Goal: Task Accomplishment & Management: Complete application form

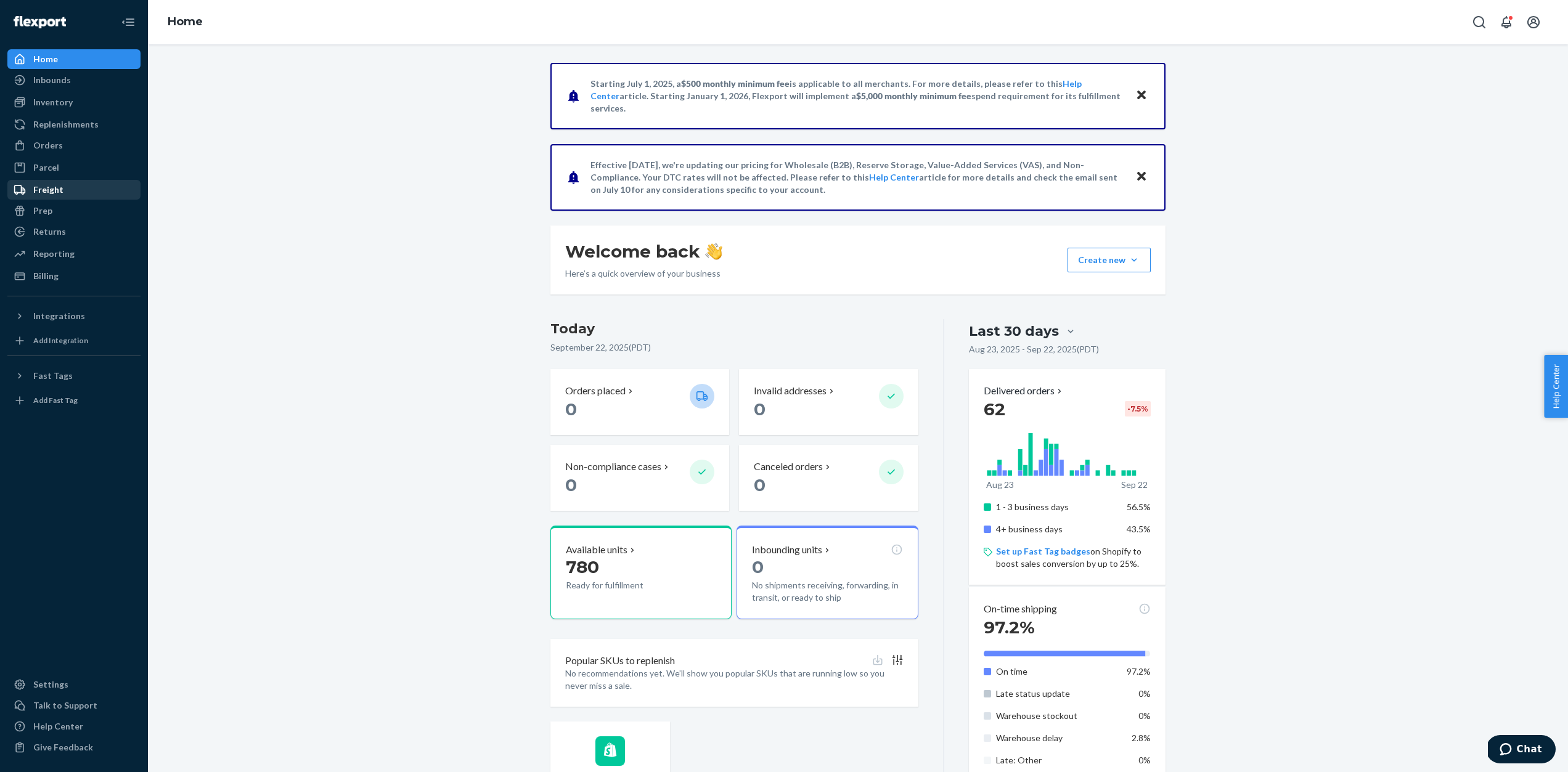
click at [53, 188] on div "Freight" at bounding box center [48, 189] width 30 height 13
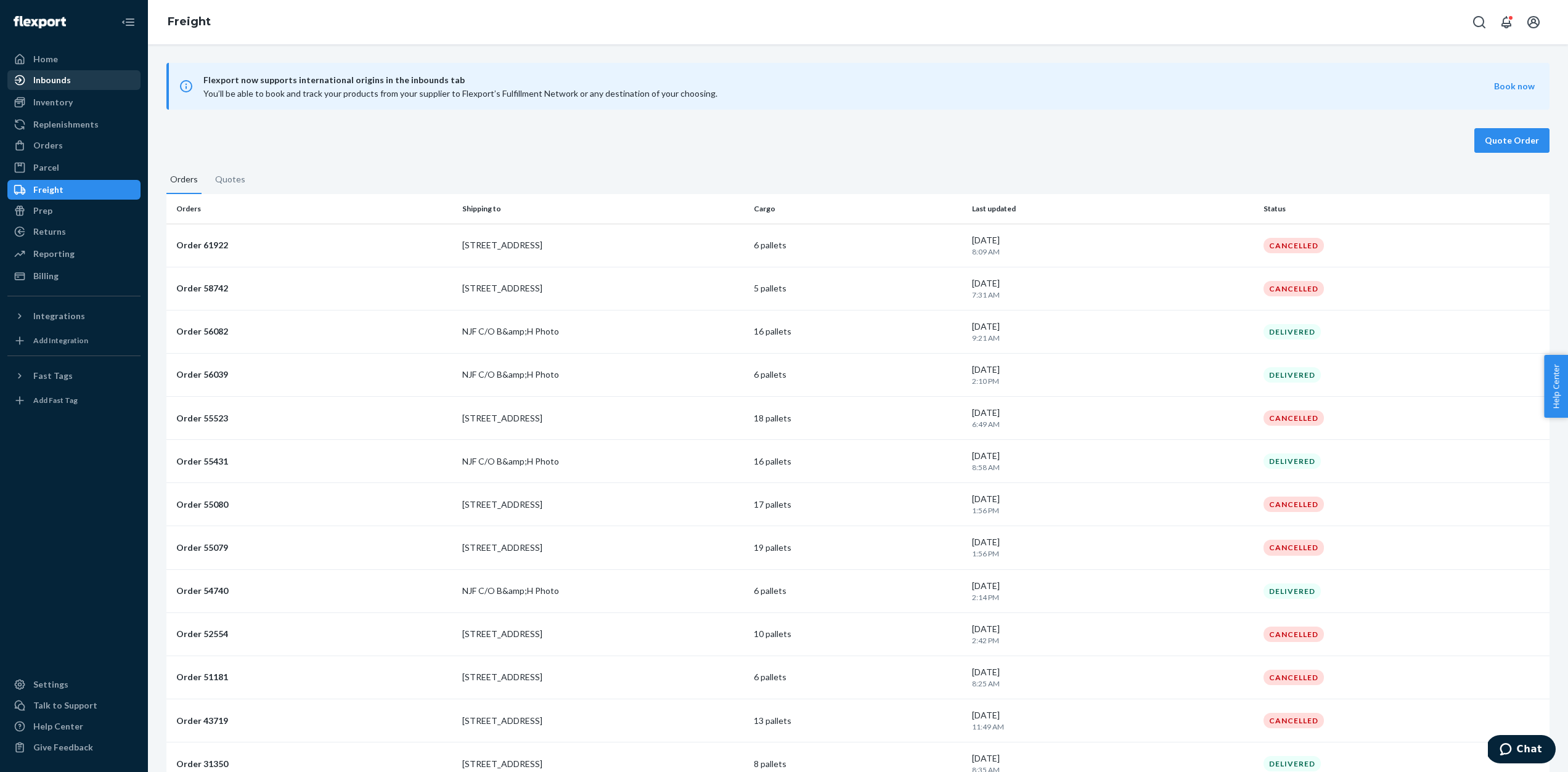
click at [47, 83] on div "Inbounds" at bounding box center [52, 79] width 37 height 13
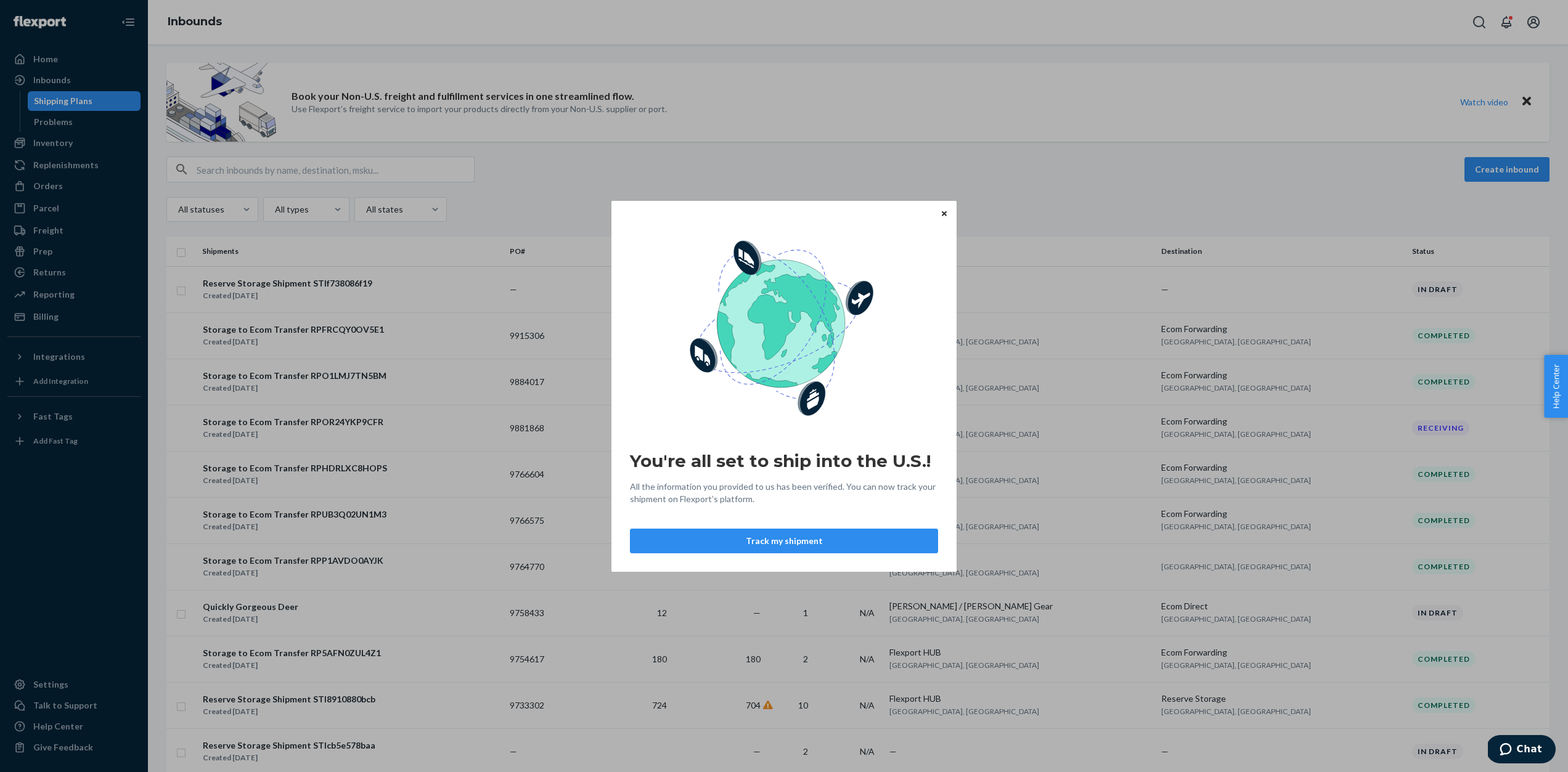
click at [943, 214] on icon "Close" at bounding box center [944, 214] width 5 height 5
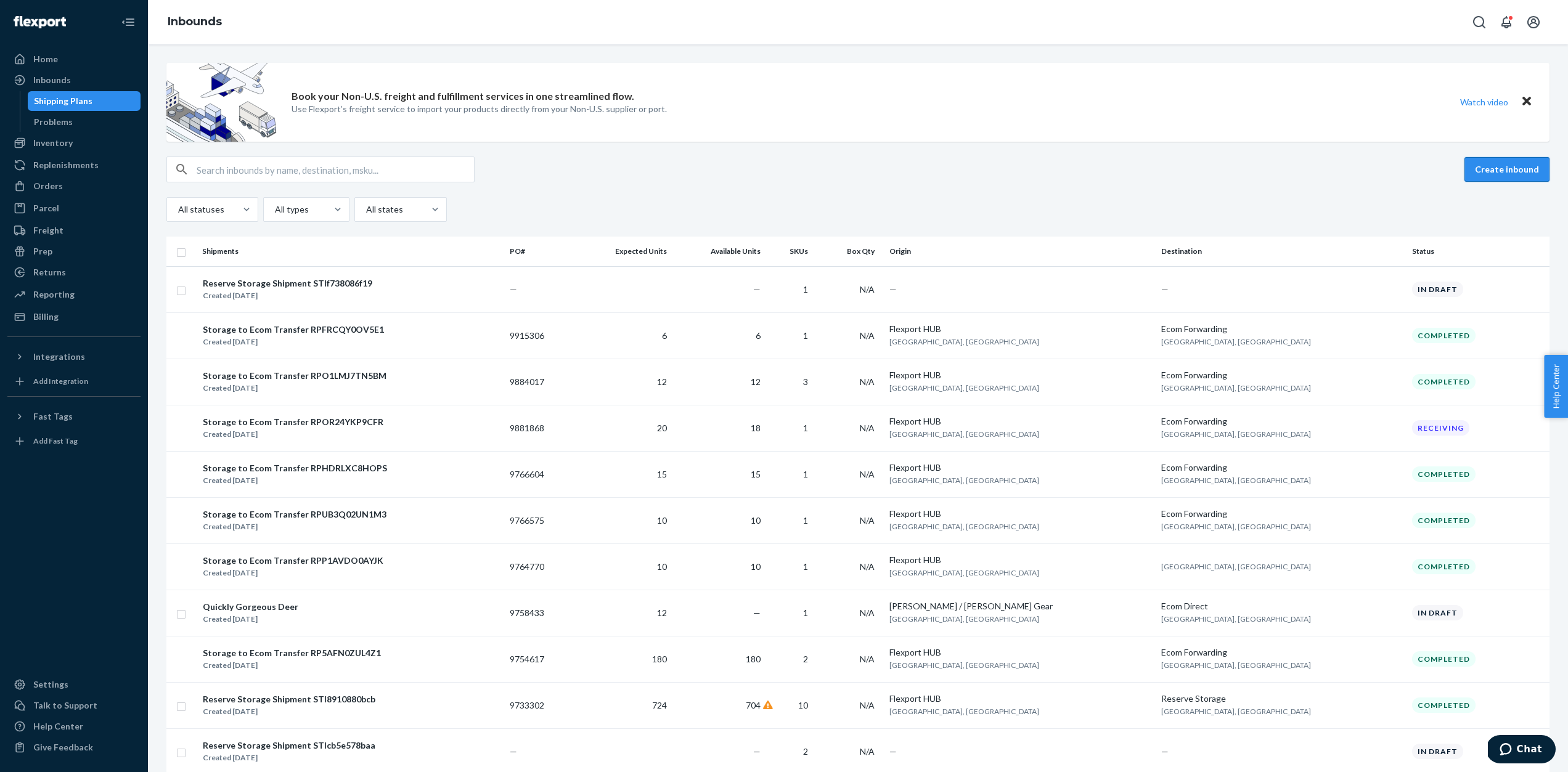
click at [1492, 166] on button "Create inbound" at bounding box center [1507, 169] width 85 height 25
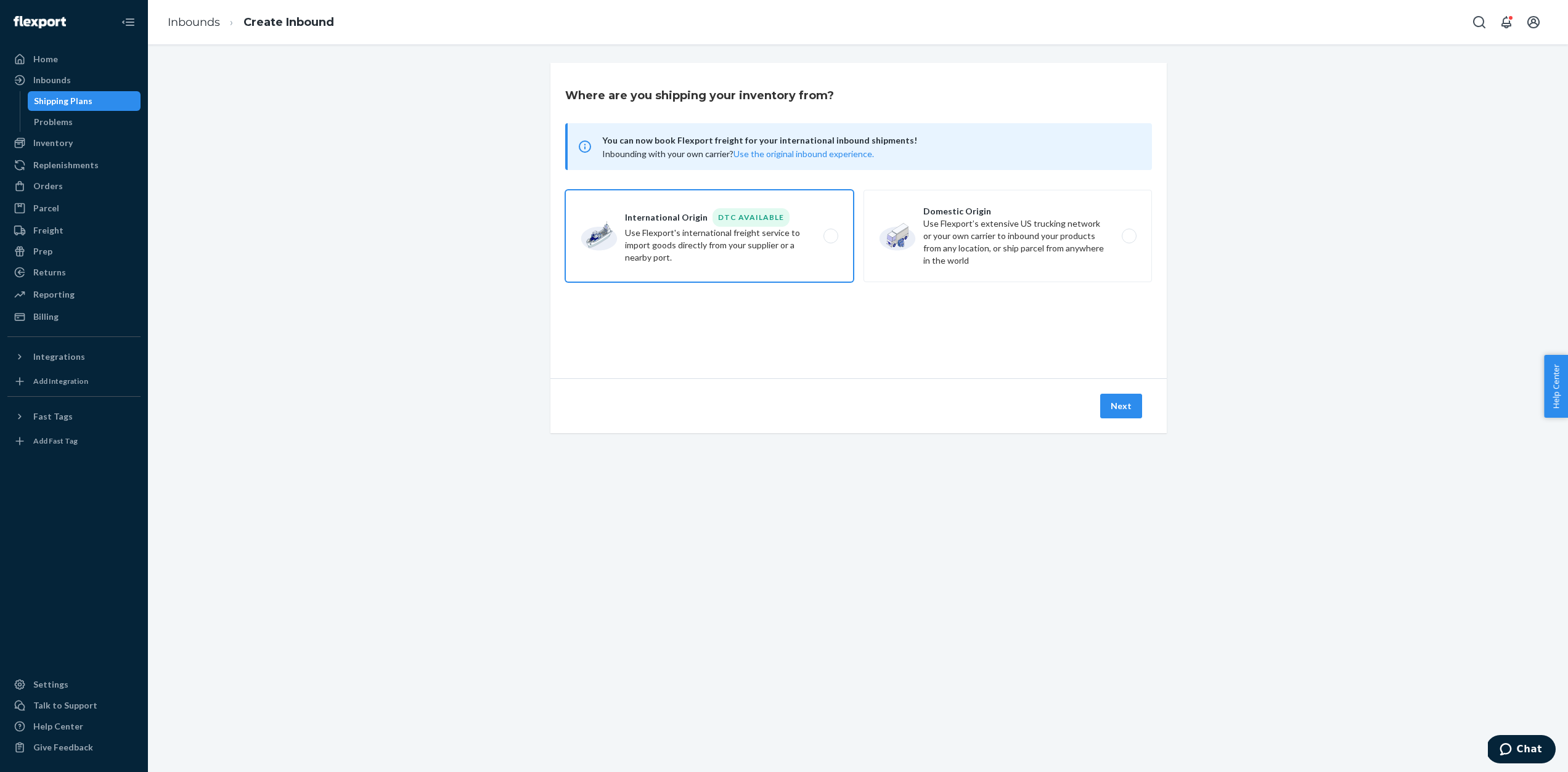
click at [830, 234] on label "International Origin DTC Available Use Flexport's international freight service…" at bounding box center [709, 236] width 288 height 92
click at [830, 234] on input "International Origin DTC Available Use Flexport's international freight service…" at bounding box center [834, 236] width 8 height 8
radio input "true"
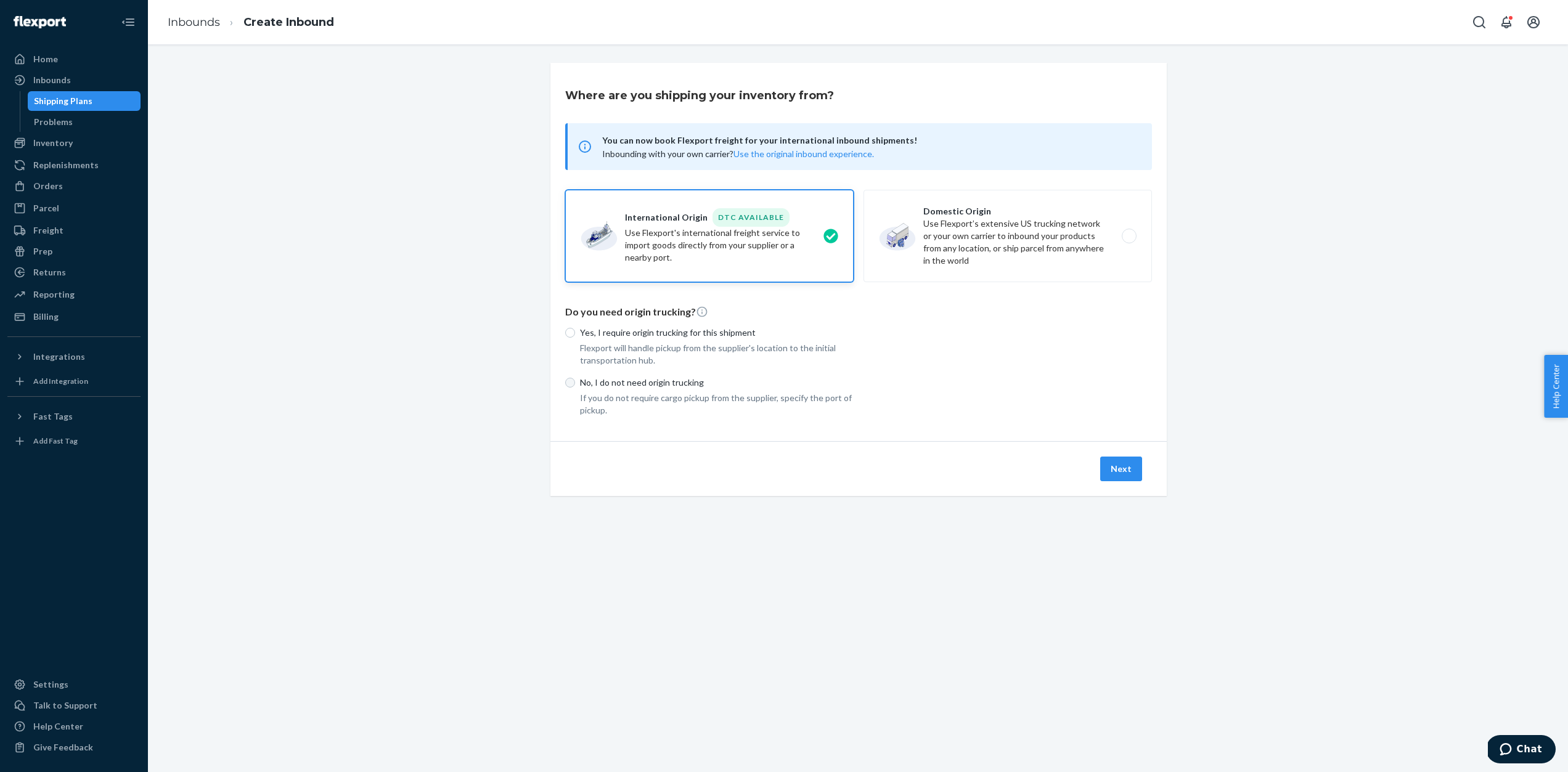
click at [570, 384] on input "No, I do not need origin trucking" at bounding box center [570, 383] width 10 height 10
radio input "true"
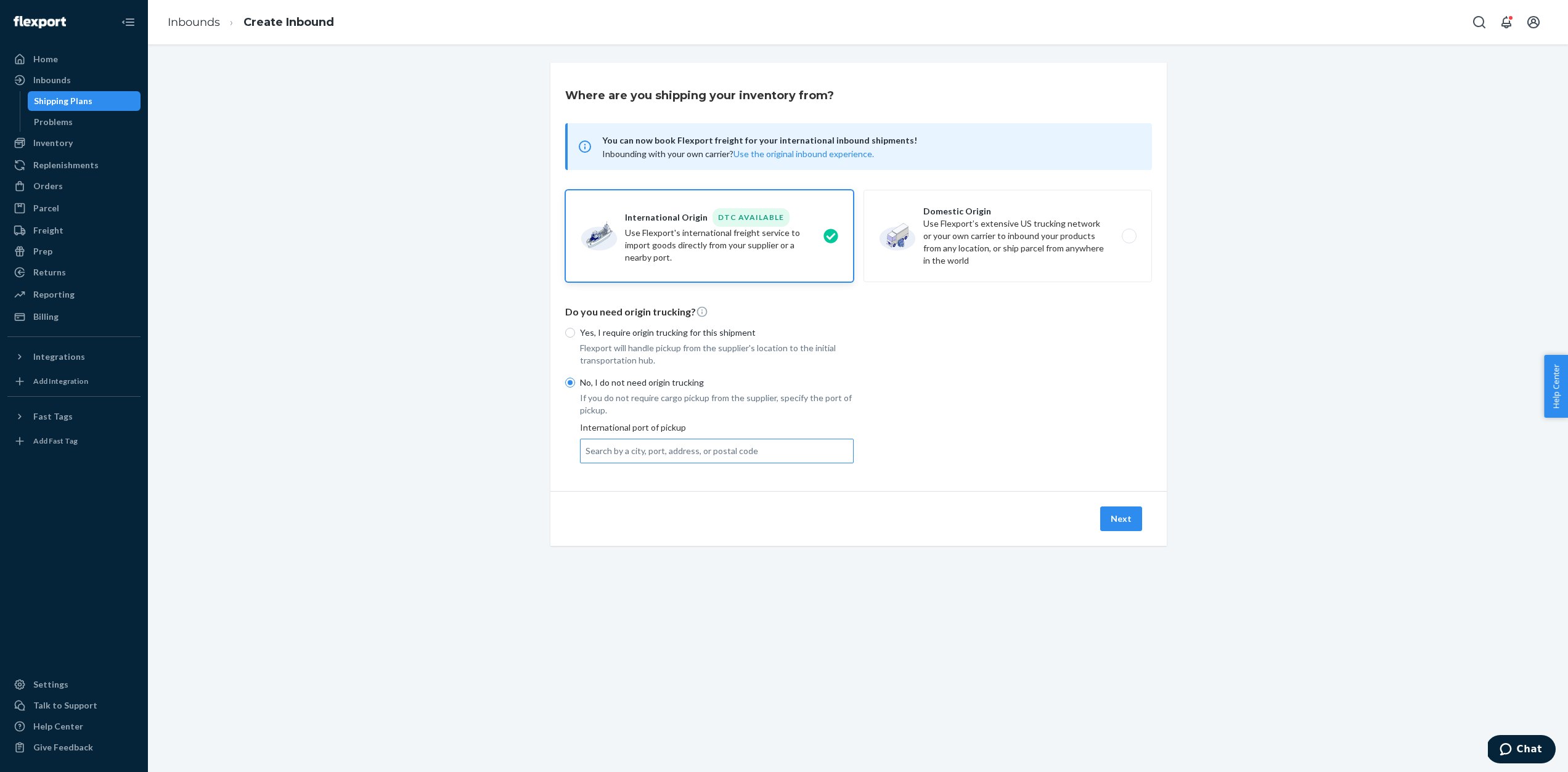
click at [656, 452] on div "Search by a city, port, address, or postal code" at bounding box center [672, 451] width 173 height 13
click at [587, 452] on input "Search by a city, port, address, or postal code" at bounding box center [586, 451] width 1 height 13
click at [1127, 236] on label "Domestic Origin Use Flexport’s extensive US trucking network or your own carrie…" at bounding box center [1008, 236] width 288 height 92
click at [1128, 236] on input "Domestic Origin Use Flexport’s extensive US trucking network or your own carrie…" at bounding box center [1132, 236] width 8 height 8
radio input "true"
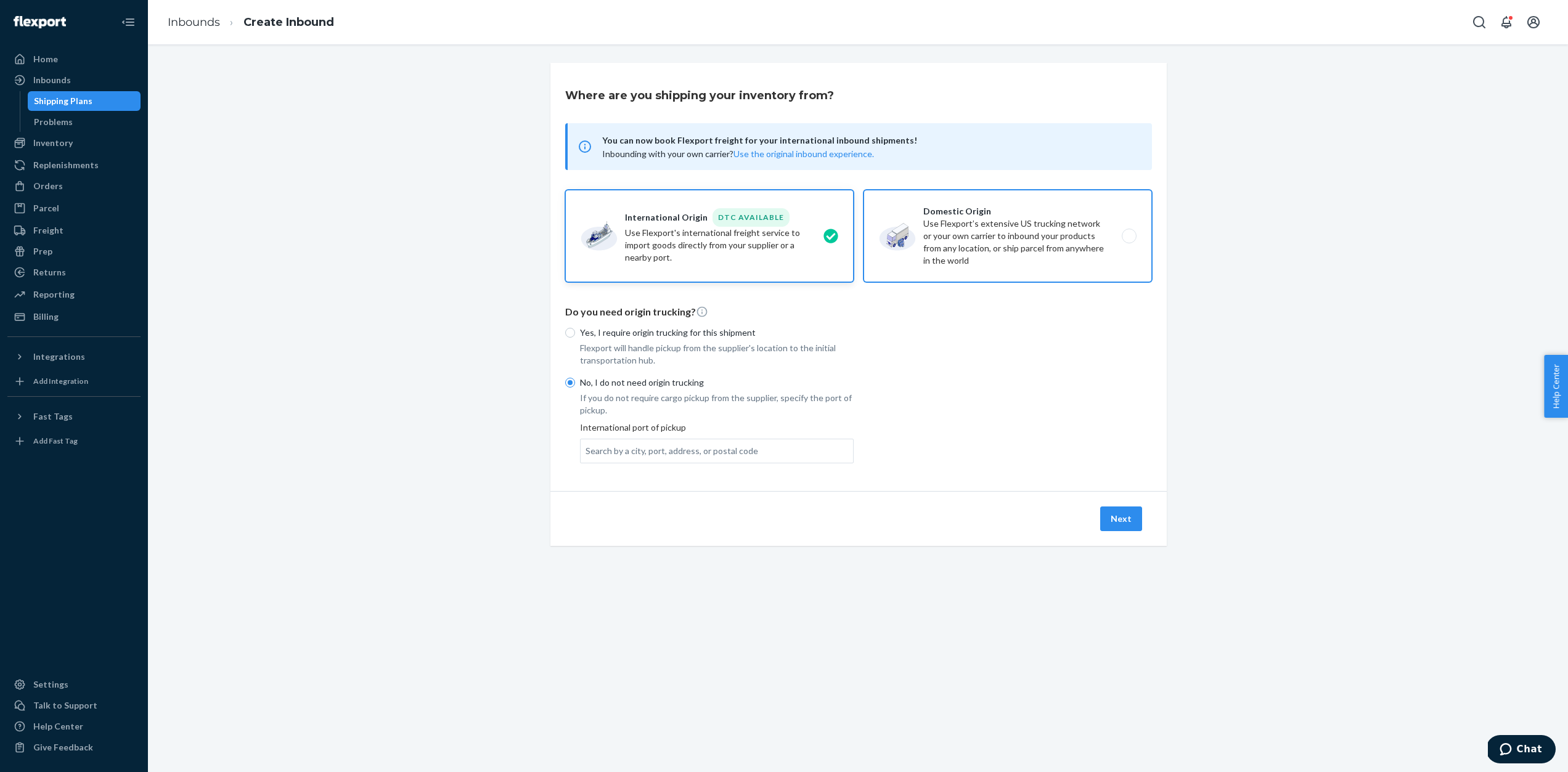
radio input "false"
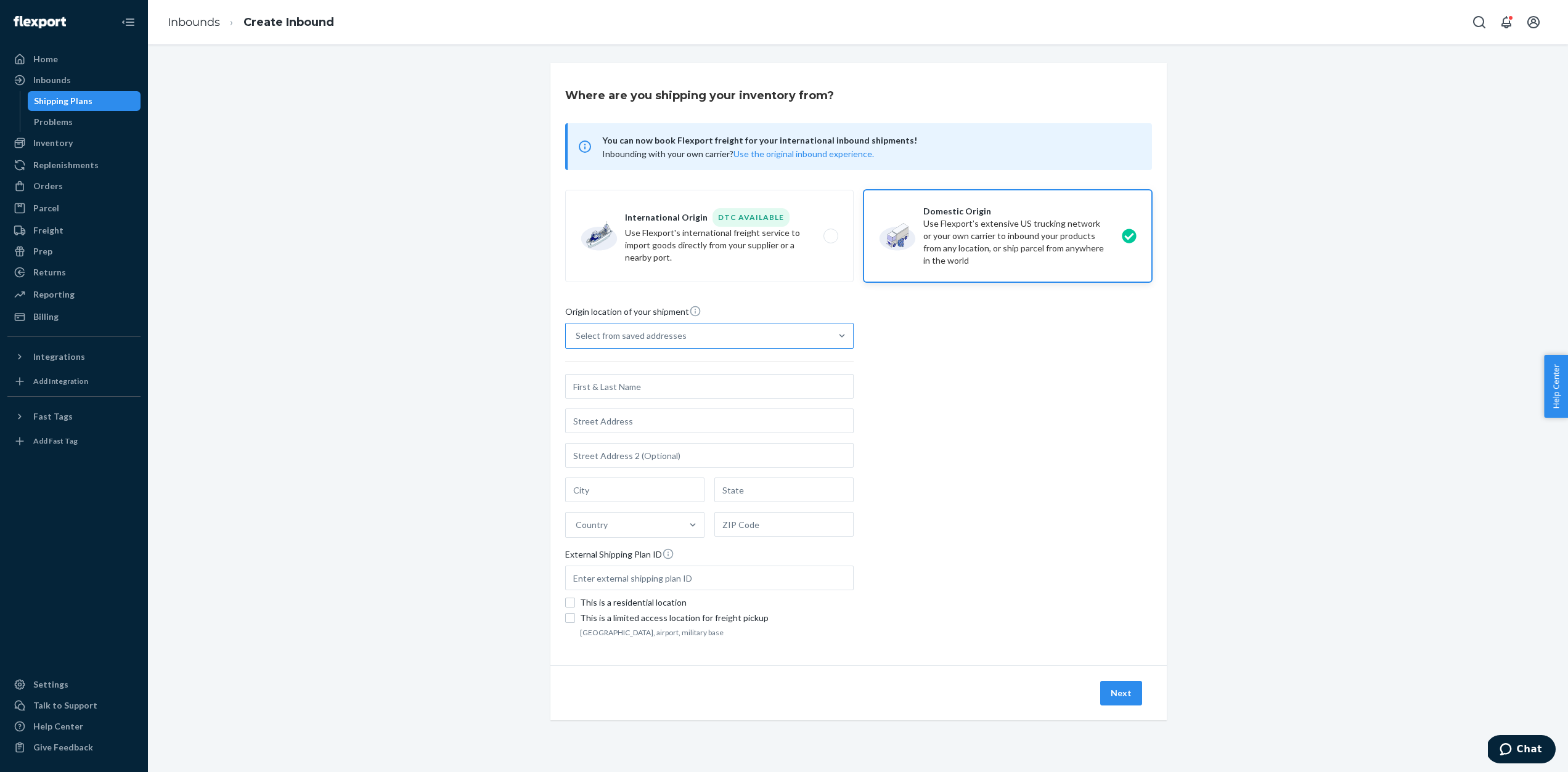
click at [772, 332] on div "Select from saved addresses" at bounding box center [699, 335] width 265 height 25
click at [577, 332] on input "Select from saved addresses" at bounding box center [576, 335] width 1 height 13
click at [368, 130] on div "Where are you shipping your inventory from? You can now book Flexport freight f…" at bounding box center [858, 406] width 1402 height 688
click at [49, 78] on div "Inbounds" at bounding box center [52, 79] width 37 height 13
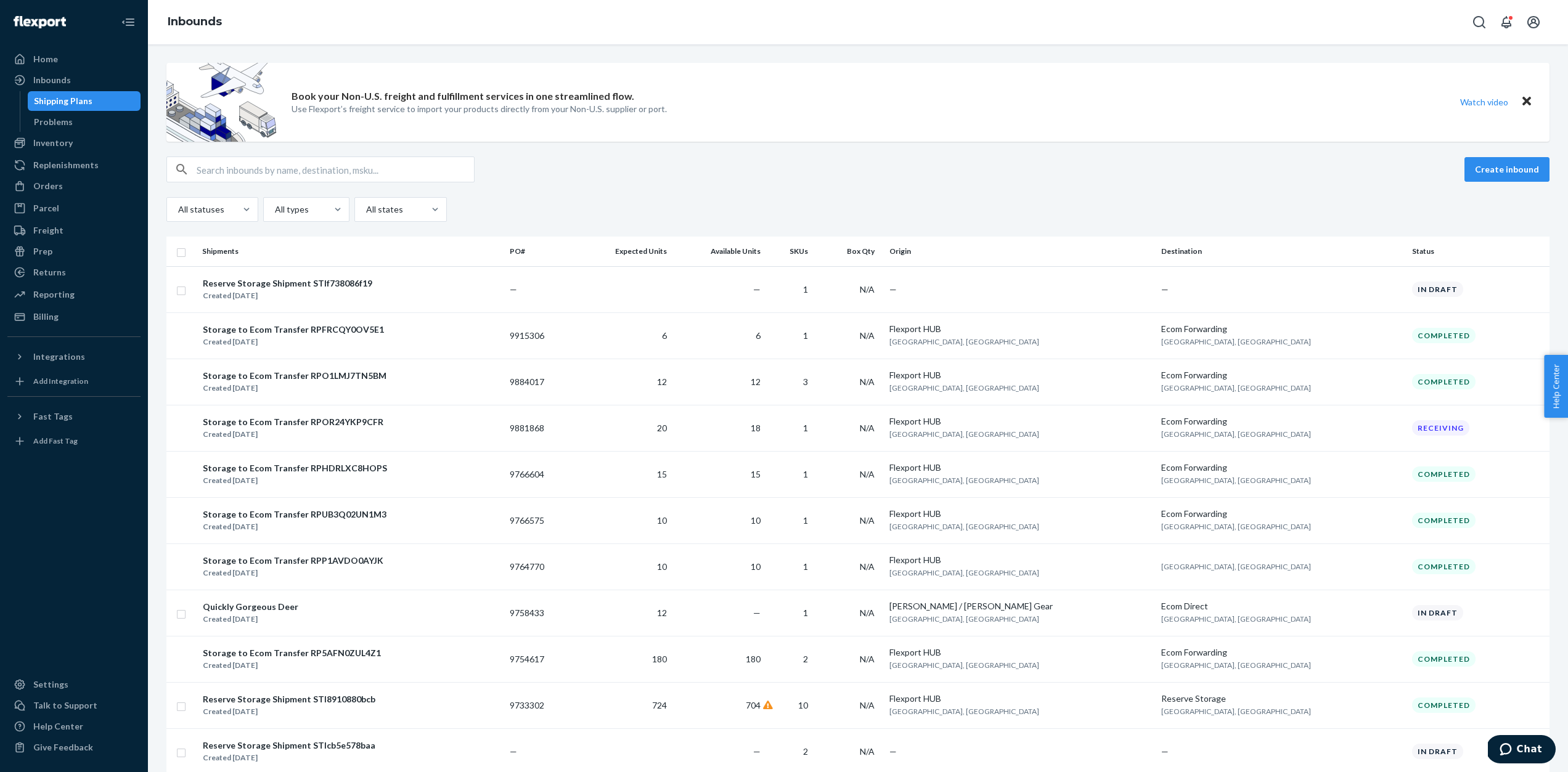
click at [301, 284] on div "Reserve Storage Shipment STIf738086f19" at bounding box center [287, 283] width 170 height 13
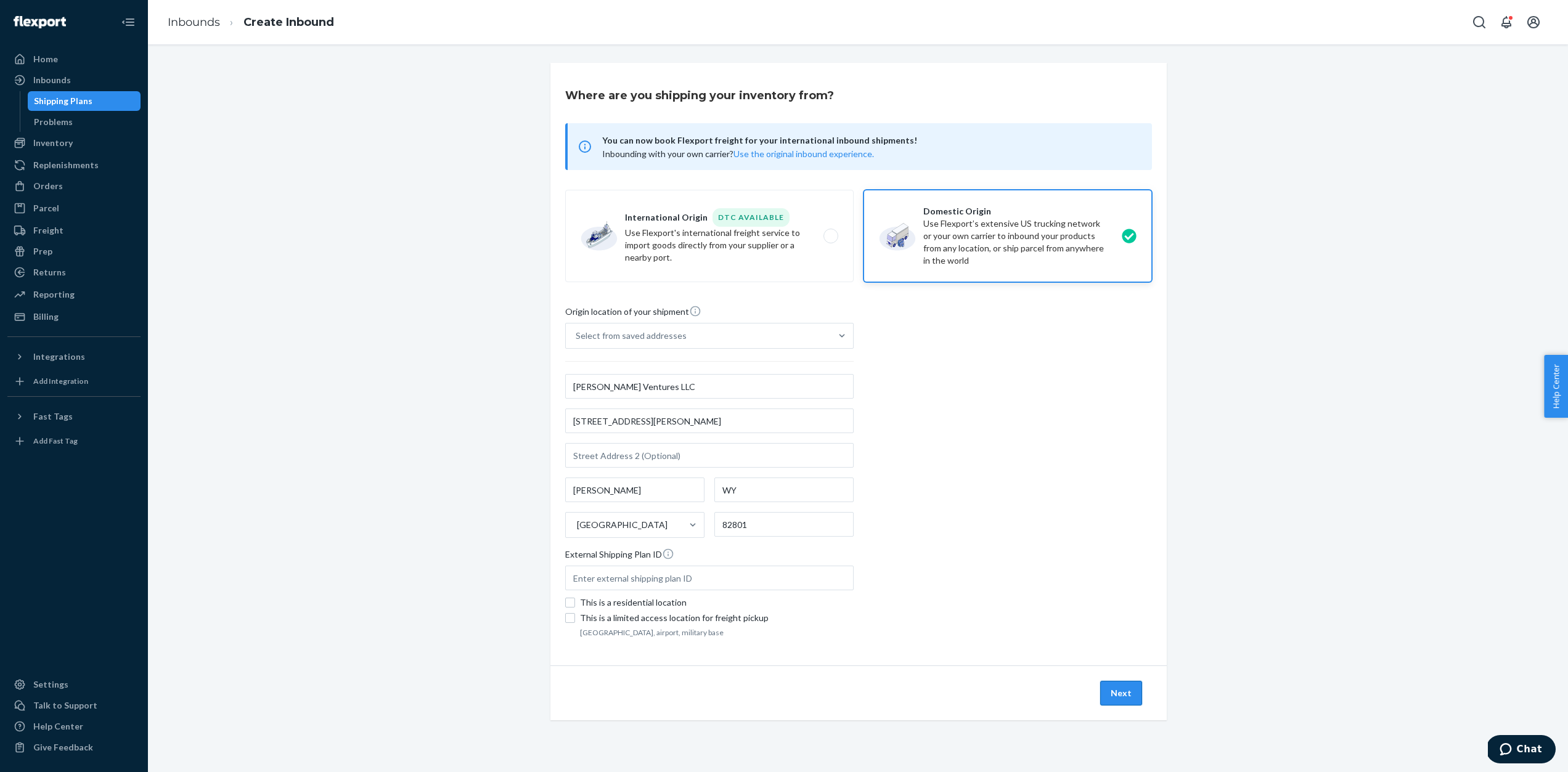
click at [1127, 695] on button "Next" at bounding box center [1121, 693] width 42 height 25
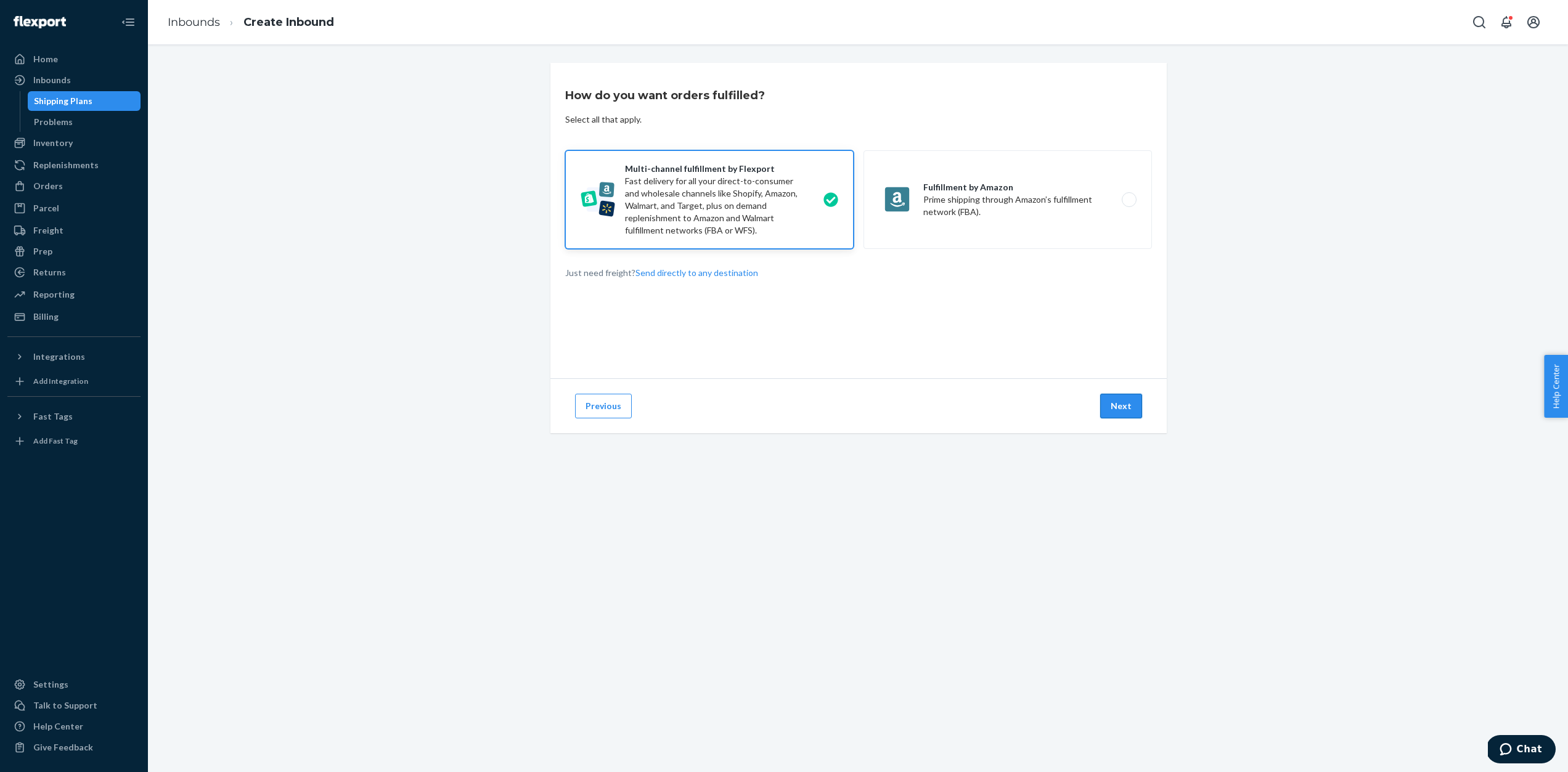
click at [1124, 410] on button "Next" at bounding box center [1121, 405] width 42 height 25
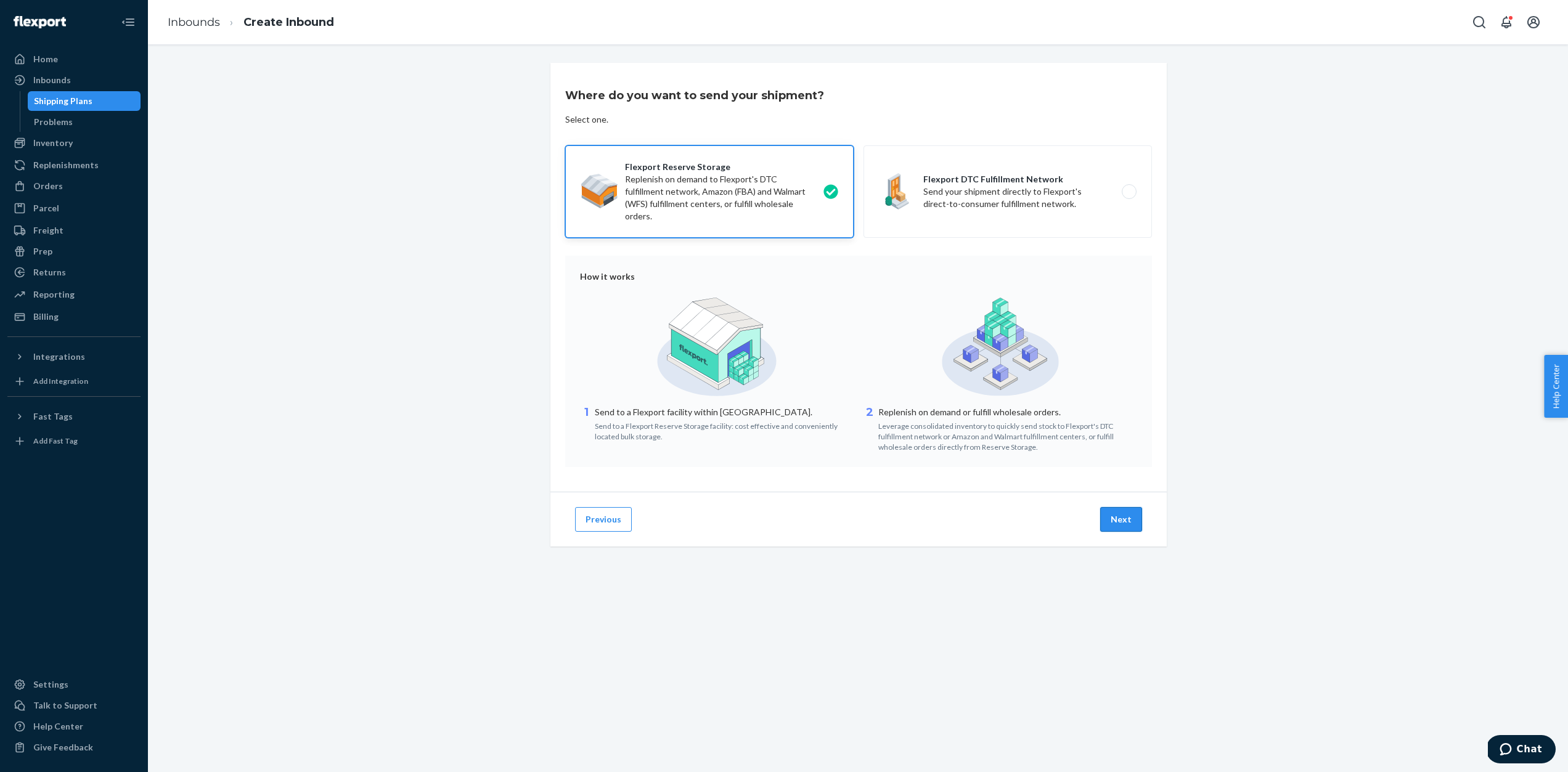
click at [1121, 517] on button "Next" at bounding box center [1121, 519] width 42 height 25
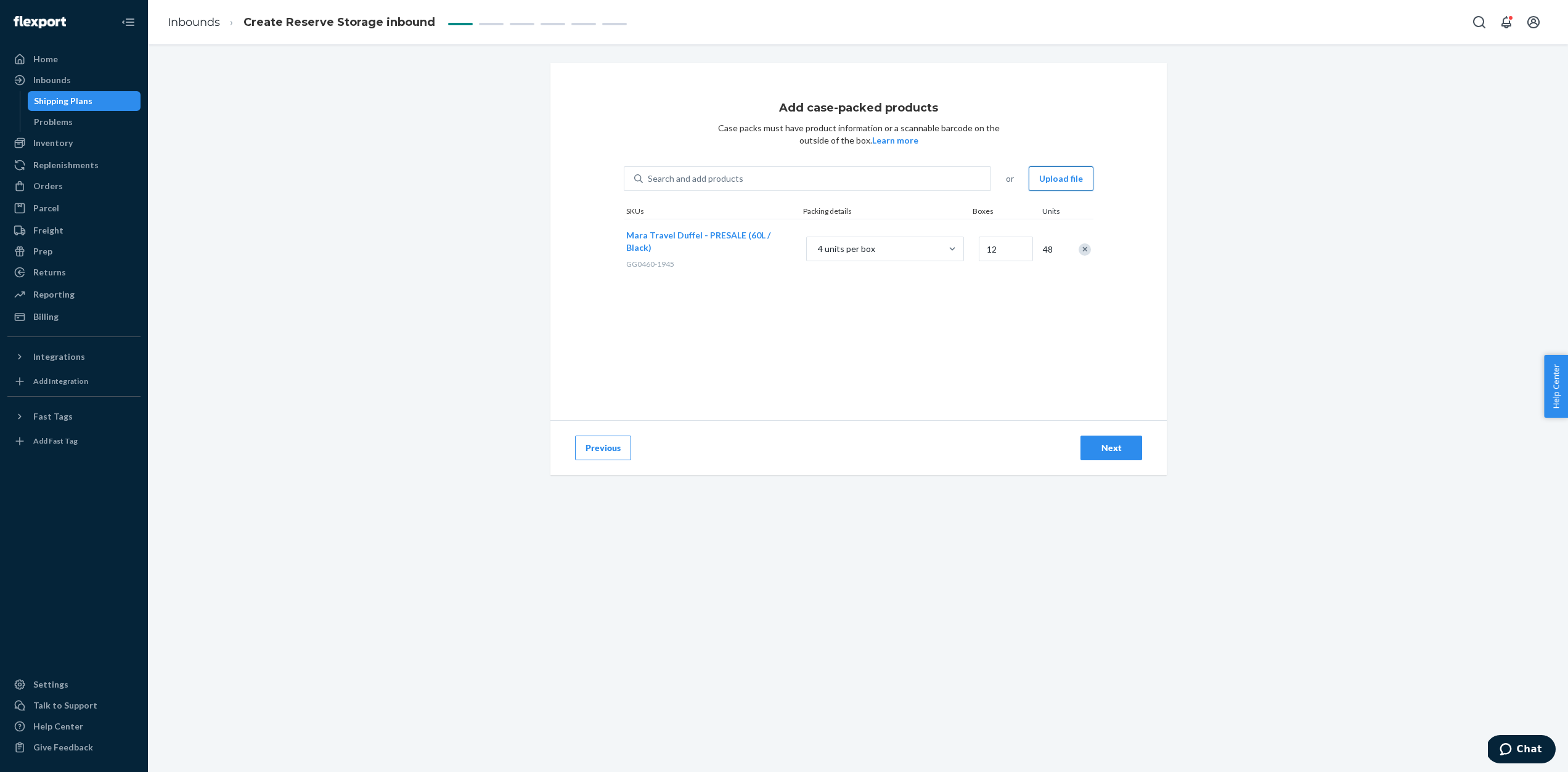
click at [1063, 185] on button "Upload file" at bounding box center [1062, 179] width 65 height 25
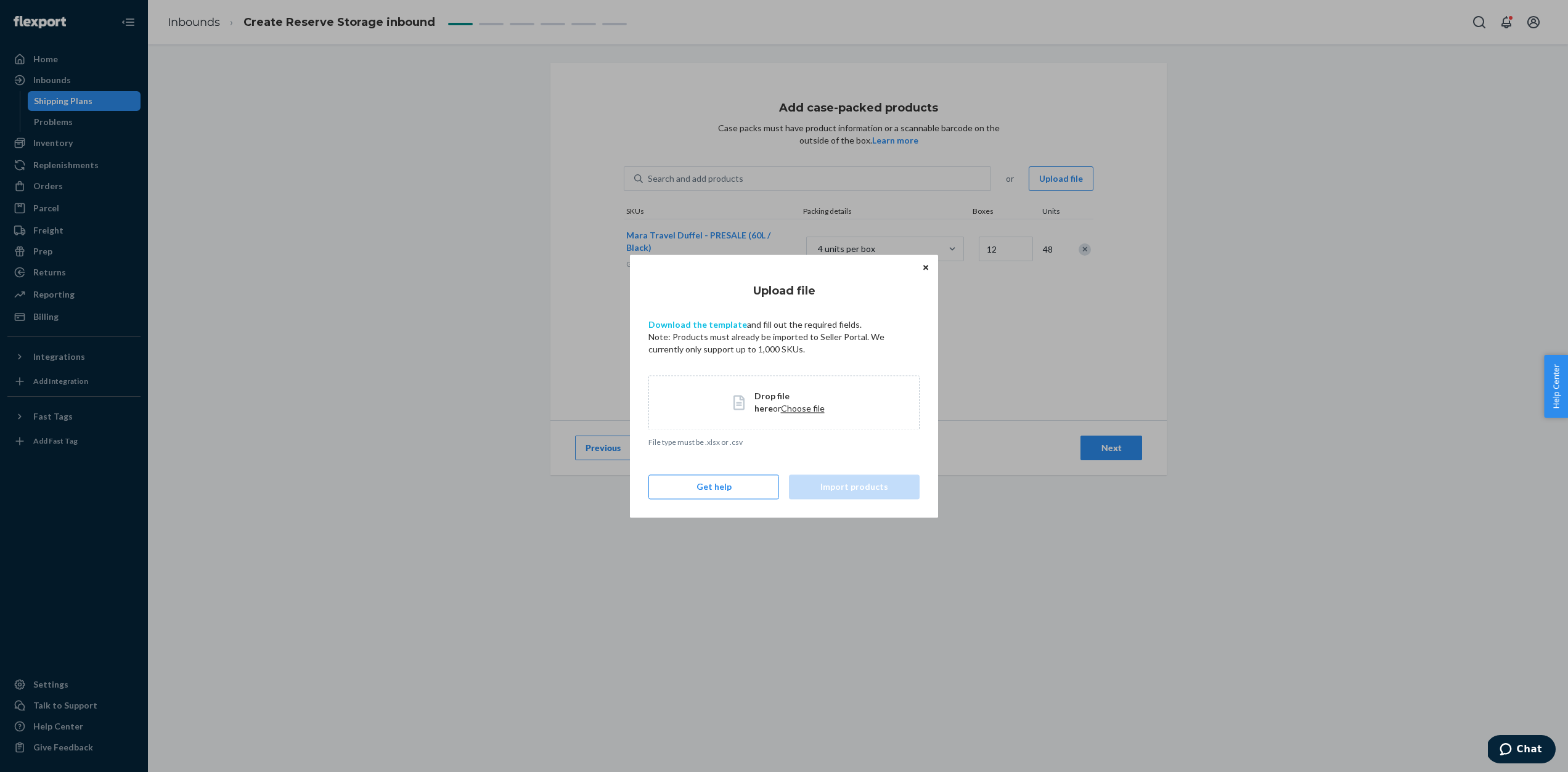
click at [719, 323] on link "Download the template" at bounding box center [698, 324] width 99 height 11
click at [926, 266] on icon "Close" at bounding box center [925, 268] width 5 height 8
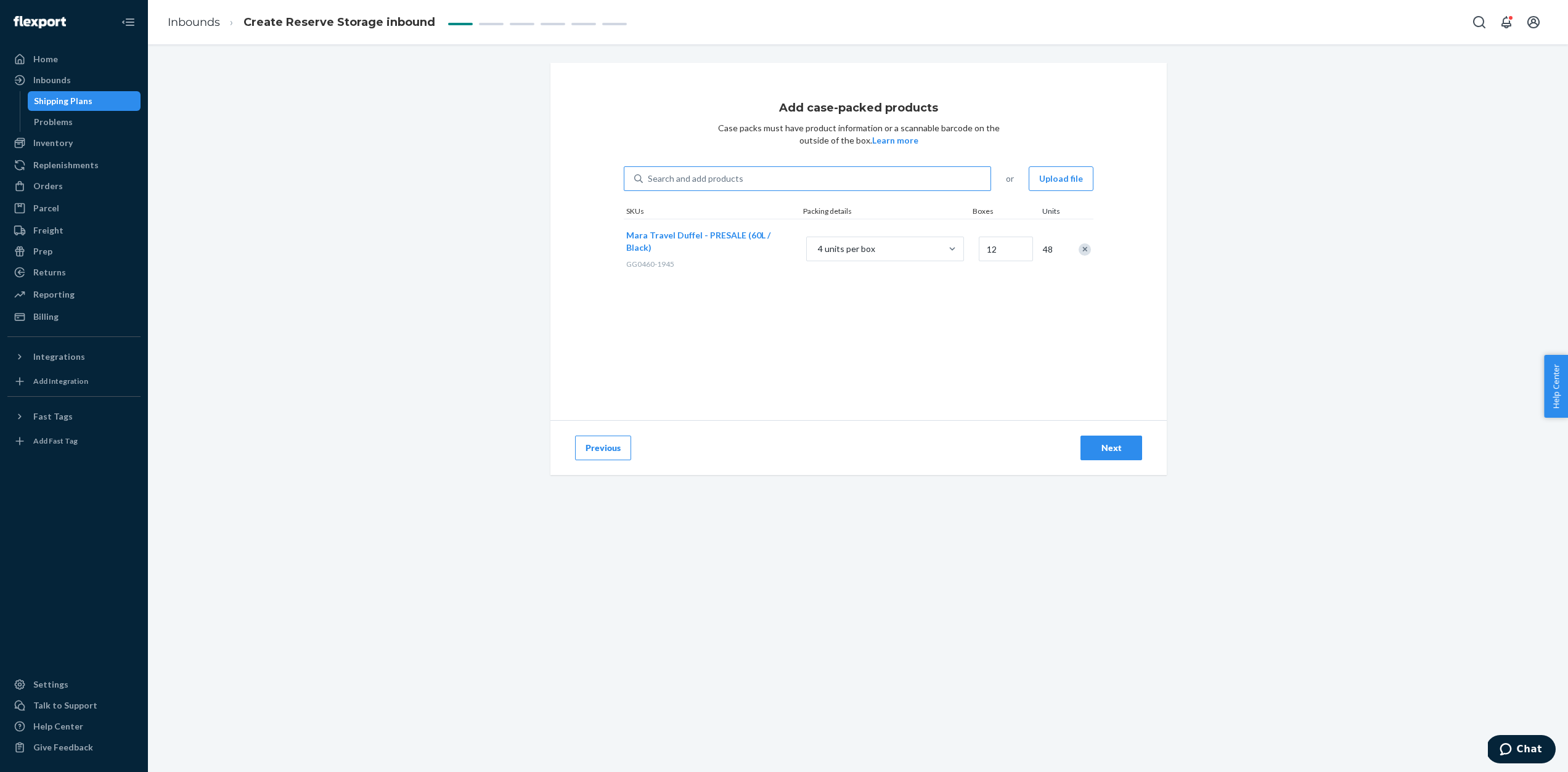
click at [790, 180] on div "Search and add products" at bounding box center [816, 179] width 347 height 23
click at [650, 180] on input "Search and add products" at bounding box center [648, 179] width 1 height 13
click at [55, 143] on div "Inventory" at bounding box center [53, 142] width 39 height 13
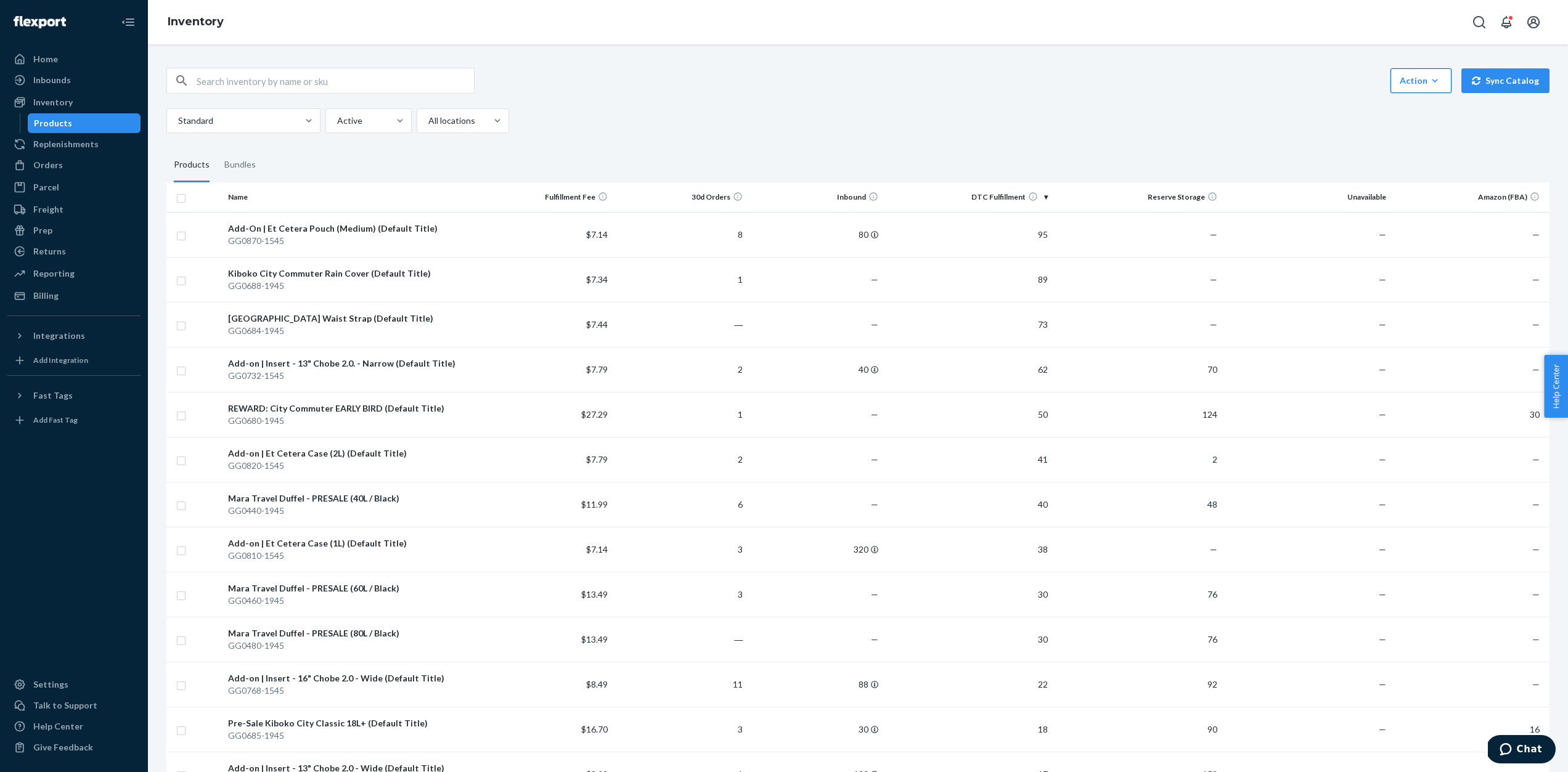
click at [1439, 79] on icon "button" at bounding box center [1435, 80] width 13 height 13
click at [1431, 113] on span "Create product" at bounding box center [1471, 110] width 134 height 9
